Goal: Information Seeking & Learning: Check status

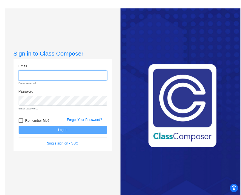
type input "awinfield@mbgsd.org"
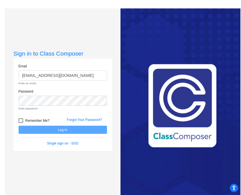
click at [21, 122] on form "Email awinfield@mbgsd.org Enter an email. Password Enter password. Remember Me?…" at bounding box center [63, 105] width 88 height 83
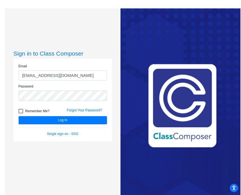
click at [23, 110] on label "Remember Me?" at bounding box center [34, 111] width 31 height 7
click at [21, 114] on input "Remember Me?" at bounding box center [21, 114] width 0 height 0
checkbox input "true"
click at [42, 116] on div "Remember Me?" at bounding box center [38, 112] width 48 height 8
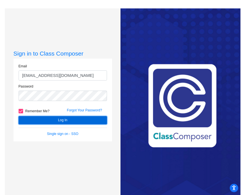
click at [43, 120] on button "Log In" at bounding box center [63, 120] width 88 height 8
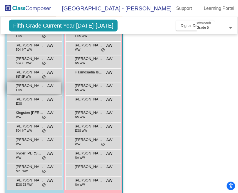
scroll to position [78, 0]
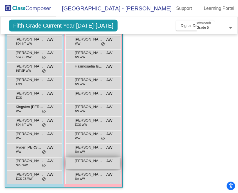
click at [85, 164] on div "Sophia Makoyed AW lock do_not_disturb_alt" at bounding box center [93, 163] width 54 height 12
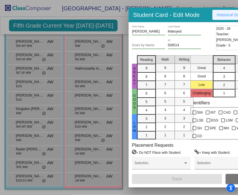
click at [232, 14] on span "Historical Student Record" at bounding box center [239, 15] width 45 height 4
click at [120, 26] on div at bounding box center [119, 97] width 238 height 195
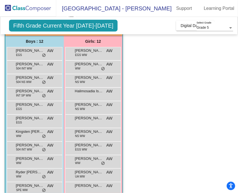
scroll to position [0, 0]
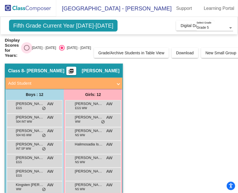
click at [26, 46] on div "Select an option" at bounding box center [27, 48] width 6 height 6
click at [26, 51] on input "2024 - 2025" at bounding box center [26, 51] width 0 height 0
radio input "true"
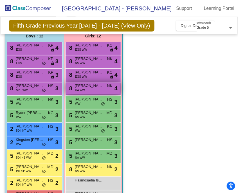
scroll to position [49, 0]
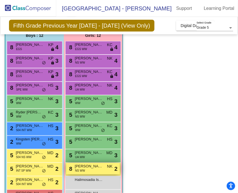
click at [96, 169] on div "8 Kylie Worley NS WW NK lock do_not_disturb_alt 2" at bounding box center [93, 169] width 54 height 12
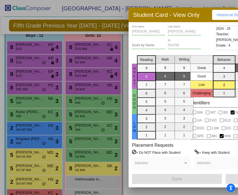
click at [212, 4] on div at bounding box center [119, 97] width 238 height 195
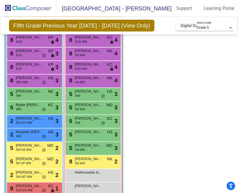
scroll to position [56, 0]
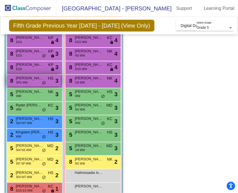
click at [32, 82] on div "8 Thomas Ward SPE WW HS lock do_not_disturb_alt 3" at bounding box center [34, 81] width 54 height 12
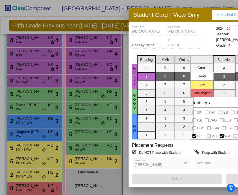
click at [124, 51] on div at bounding box center [119, 97] width 238 height 195
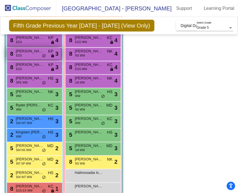
click at [25, 54] on div "8 Aiden Kotula EGS KP lock do_not_disturb_alt 3" at bounding box center [34, 54] width 54 height 12
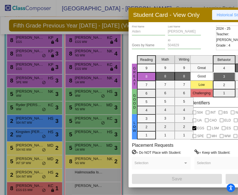
click at [222, 18] on button "Historical Student Record" at bounding box center [239, 15] width 54 height 10
click at [113, 12] on div at bounding box center [119, 97] width 238 height 195
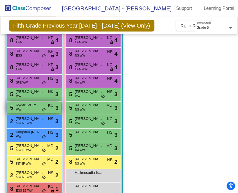
click at [30, 110] on div "5 Ryder Sable Batista WW KC lock do_not_disturb_alt 3" at bounding box center [34, 108] width 54 height 12
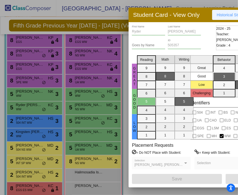
click at [225, 18] on button "Historical Student Record" at bounding box center [239, 15] width 54 height 10
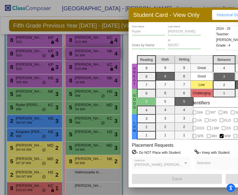
click at [76, 58] on div at bounding box center [119, 97] width 238 height 195
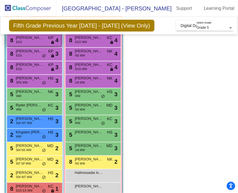
click at [34, 40] on span "Joshua Aronson" at bounding box center [30, 38] width 28 height 6
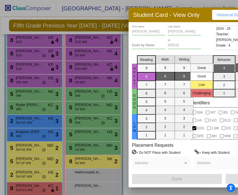
click at [219, 15] on span "Historical Student Record" at bounding box center [239, 15] width 45 height 4
click at [71, 43] on div at bounding box center [119, 97] width 238 height 195
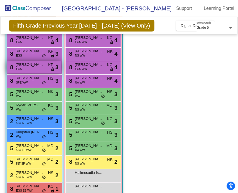
click at [33, 69] on div "8 Daniel Gurung EGS KP lock do_not_disturb_alt 3" at bounding box center [34, 67] width 54 height 12
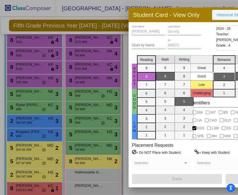
click at [226, 15] on span "Historical Student Record" at bounding box center [239, 15] width 45 height 4
click at [75, 82] on div at bounding box center [119, 97] width 238 height 195
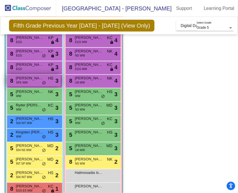
click at [28, 80] on div "8 Thomas Ward SPE WW HS lock do_not_disturb_alt 3" at bounding box center [34, 81] width 54 height 12
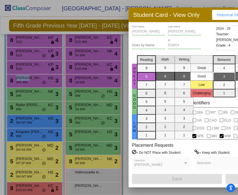
click at [222, 14] on span "Historical Student Record" at bounding box center [239, 15] width 45 height 4
click at [82, 79] on div at bounding box center [119, 97] width 238 height 195
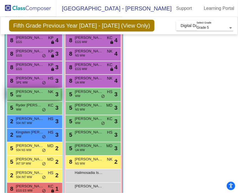
click at [22, 97] on div "5 Raymond Parks WW NK lock do_not_disturb_alt 3" at bounding box center [34, 94] width 54 height 12
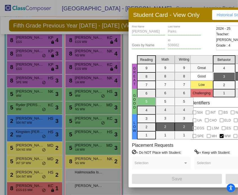
click at [215, 13] on button "Historical Student Record" at bounding box center [239, 15] width 54 height 10
click at [108, 76] on div at bounding box center [119, 97] width 238 height 195
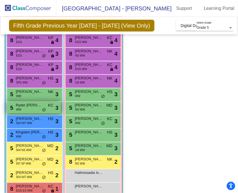
click at [25, 106] on span "Ryder Sable Batista" at bounding box center [30, 105] width 28 height 6
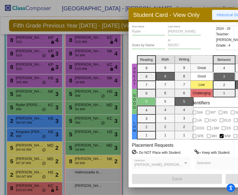
click at [225, 13] on span "Historical Student Record" at bounding box center [239, 15] width 45 height 4
click at [33, 103] on div at bounding box center [119, 97] width 238 height 195
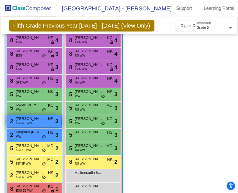
click at [26, 120] on span "Alexander Ritchey" at bounding box center [30, 119] width 28 height 6
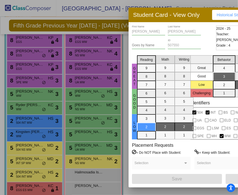
click at [217, 11] on button "Historical Student Record" at bounding box center [239, 15] width 54 height 10
click at [51, 83] on div at bounding box center [119, 97] width 238 height 195
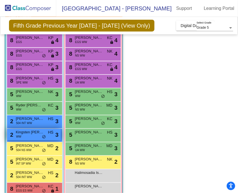
click at [36, 138] on div "2 Kingsten Turpin WW HS lock do_not_disturb_alt 3" at bounding box center [34, 135] width 54 height 12
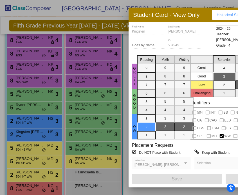
click at [220, 11] on button "Historical Student Record" at bounding box center [239, 15] width 54 height 10
drag, startPoint x: 29, startPoint y: 164, endPoint x: 29, endPoint y: 161, distance: 3.1
click at [29, 163] on div at bounding box center [119, 97] width 238 height 195
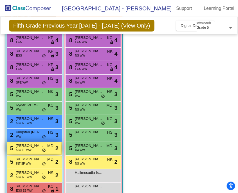
click at [26, 146] on span "Cameron Ortiz" at bounding box center [30, 146] width 28 height 6
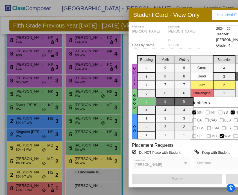
click at [219, 13] on span "Historical Student Record" at bounding box center [239, 15] width 45 height 4
click at [37, 165] on div at bounding box center [119, 97] width 238 height 195
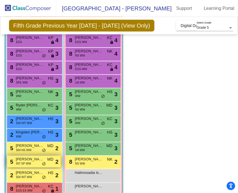
click at [33, 162] on div "5 Charles Butler INT SP WW MD lock do_not_disturb_alt 2" at bounding box center [34, 162] width 54 height 12
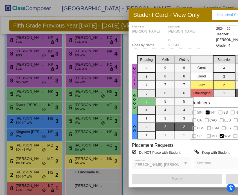
click at [222, 11] on button "Historical Student Record" at bounding box center [239, 15] width 54 height 10
click at [28, 130] on div at bounding box center [119, 97] width 238 height 195
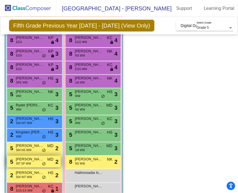
scroll to position [65, 0]
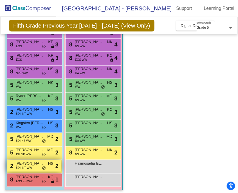
click at [27, 165] on span "Kole Ibaugh" at bounding box center [30, 164] width 28 height 6
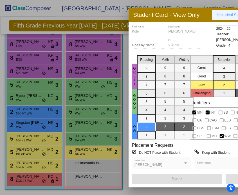
click at [226, 15] on span "Historical Student Record" at bounding box center [239, 15] width 45 height 4
click at [35, 174] on div at bounding box center [119, 97] width 238 height 195
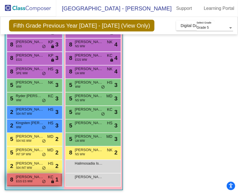
click at [34, 179] on span "Tristan Blankenbiller" at bounding box center [30, 177] width 28 height 6
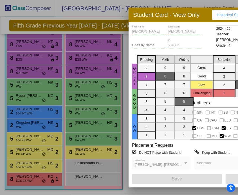
click at [229, 13] on span "Historical Student Record" at bounding box center [239, 15] width 45 height 4
click at [97, 48] on div at bounding box center [119, 97] width 238 height 195
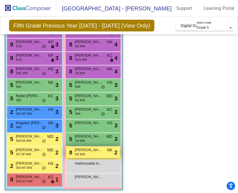
click at [90, 152] on span "Kylie Worley" at bounding box center [89, 150] width 28 height 6
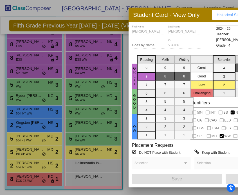
click at [222, 15] on span "Historical Student Record" at bounding box center [239, 15] width 45 height 4
click at [83, 140] on div at bounding box center [119, 97] width 238 height 195
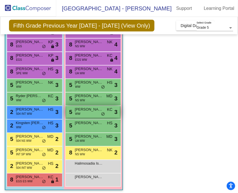
click at [91, 112] on div "5 Olivia Danella WW KC lock do_not_disturb_alt 3" at bounding box center [93, 112] width 54 height 12
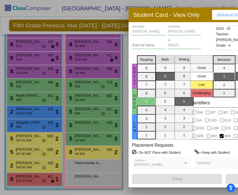
click at [216, 18] on button "Historical Student Record" at bounding box center [239, 15] width 54 height 10
click at [82, 102] on div at bounding box center [119, 97] width 238 height 195
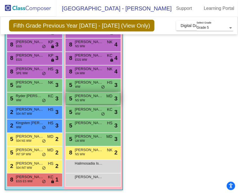
click at [85, 98] on span "Hayden Luta" at bounding box center [89, 96] width 28 height 6
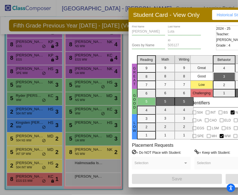
click at [217, 13] on button "Historical Student Record" at bounding box center [239, 15] width 54 height 10
click at [98, 99] on div at bounding box center [119, 97] width 238 height 195
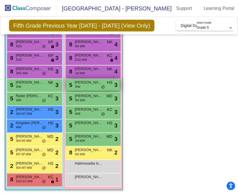
click at [94, 86] on div "5 Anna Gingrich WW HS lock do_not_disturb_alt 3" at bounding box center [93, 85] width 54 height 12
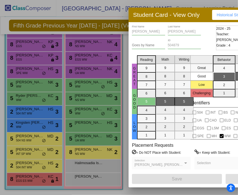
click at [219, 14] on span "Historical Student Record" at bounding box center [239, 15] width 45 height 4
click at [92, 108] on div at bounding box center [119, 97] width 238 height 195
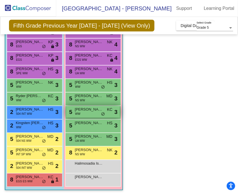
click at [90, 115] on div "5 Olivia Danella WW KC lock do_not_disturb_alt 3" at bounding box center [93, 112] width 54 height 12
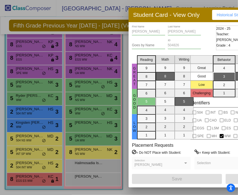
click at [219, 12] on button "Historical Student Record" at bounding box center [239, 15] width 54 height 10
click at [82, 148] on div at bounding box center [119, 97] width 238 height 195
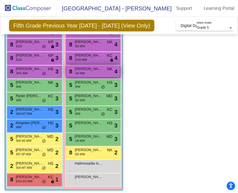
click at [91, 71] on span "Sara Hasanbhai" at bounding box center [89, 69] width 28 height 6
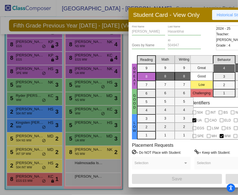
click at [227, 15] on span "Historical Student Record" at bounding box center [239, 15] width 45 height 4
click at [82, 111] on div at bounding box center [119, 97] width 238 height 195
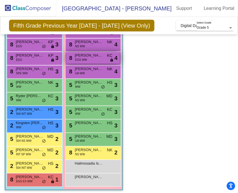
click at [89, 58] on div "8 Lynn Khalafalla EGS WW KC lock do_not_disturb_alt 4" at bounding box center [93, 58] width 54 height 12
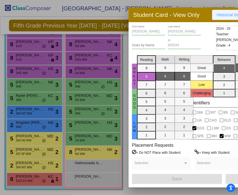
click at [226, 17] on span "Historical Student Record" at bounding box center [239, 15] width 45 height 4
drag, startPoint x: 79, startPoint y: 50, endPoint x: 82, endPoint y: 43, distance: 7.7
click at [79, 50] on div at bounding box center [119, 97] width 238 height 195
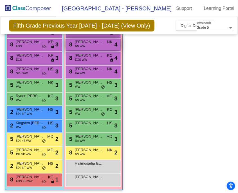
click at [92, 41] on span "Eleanor Dominick" at bounding box center [89, 42] width 28 height 6
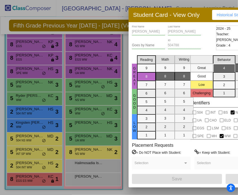
click at [228, 15] on span "Historical Student Record" at bounding box center [239, 15] width 45 height 4
click at [112, 54] on div at bounding box center [119, 97] width 238 height 195
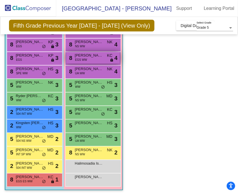
scroll to position [9, 0]
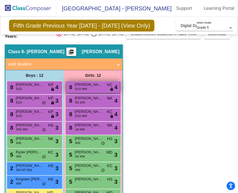
click at [91, 87] on span "Adelina Puna" at bounding box center [89, 85] width 28 height 6
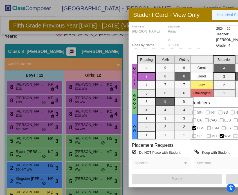
click at [217, 14] on button "Historical Student Record" at bounding box center [239, 15] width 54 height 10
click at [90, 88] on div at bounding box center [119, 97] width 238 height 195
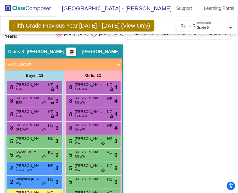
scroll to position [65, 0]
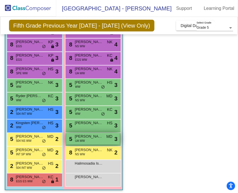
click at [84, 135] on span "Tahlia Furjanic" at bounding box center [89, 137] width 28 height 6
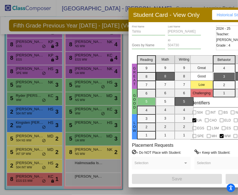
click at [222, 16] on span "Historical Student Record" at bounding box center [239, 15] width 45 height 4
click at [44, 152] on div at bounding box center [119, 97] width 238 height 195
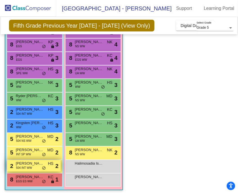
click at [31, 167] on span "504 INT WW" at bounding box center [24, 168] width 16 height 4
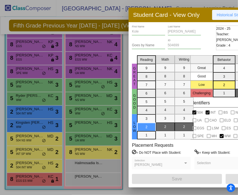
click at [218, 13] on span "Historical Student Record" at bounding box center [239, 15] width 45 height 4
click at [30, 177] on div at bounding box center [119, 97] width 238 height 195
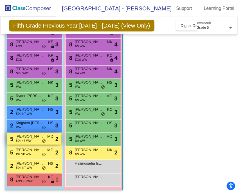
click at [36, 137] on span "Cameron Ortiz" at bounding box center [30, 137] width 28 height 6
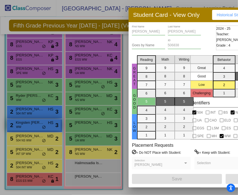
click at [18, 127] on div at bounding box center [119, 97] width 238 height 195
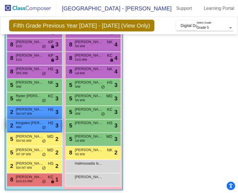
click at [23, 122] on span "Kingsten Turpin" at bounding box center [30, 123] width 28 height 6
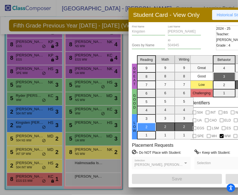
click at [224, 13] on span "Historical Student Record" at bounding box center [239, 15] width 45 height 4
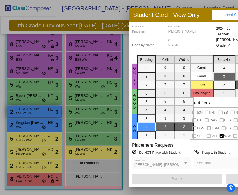
click at [33, 113] on div at bounding box center [119, 97] width 238 height 195
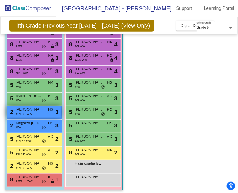
click at [34, 111] on span "Alexander Ritchey" at bounding box center [30, 110] width 28 height 6
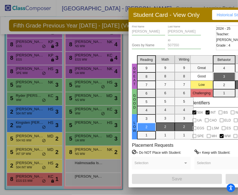
click at [36, 97] on div at bounding box center [119, 97] width 238 height 195
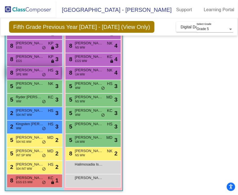
scroll to position [37, 0]
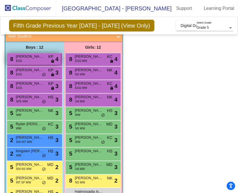
click at [40, 58] on span "Joshua Aronson" at bounding box center [30, 57] width 28 height 6
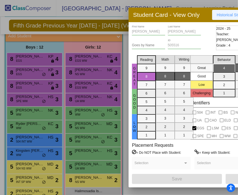
click at [228, 16] on span "Historical Student Record" at bounding box center [239, 15] width 45 height 4
